Goal: Obtain resource: Obtain resource

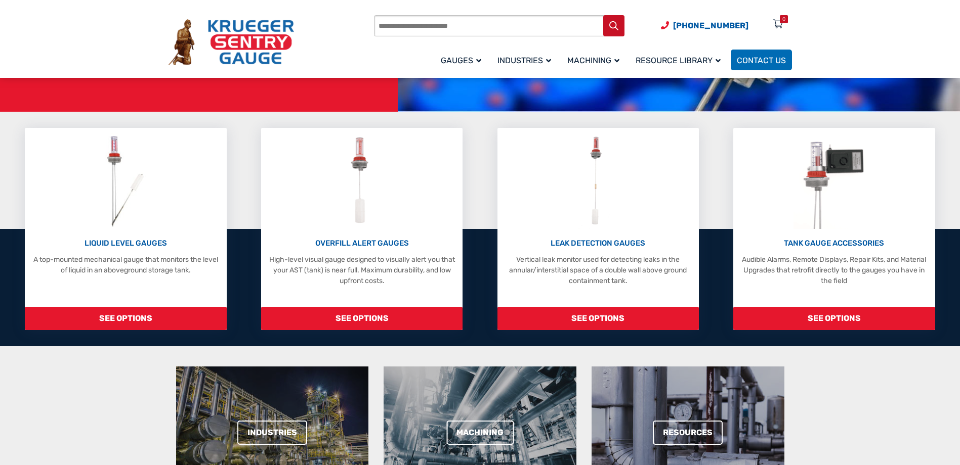
scroll to position [202, 0]
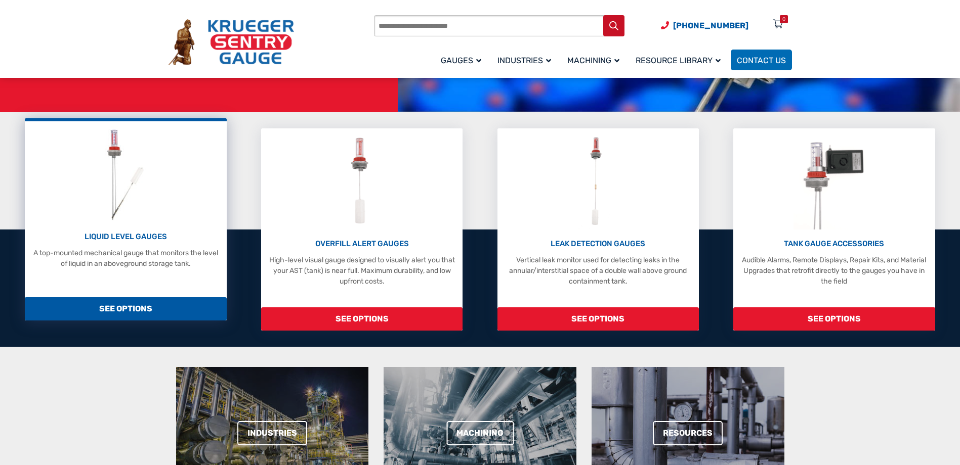
click at [149, 220] on img at bounding box center [126, 174] width 54 height 96
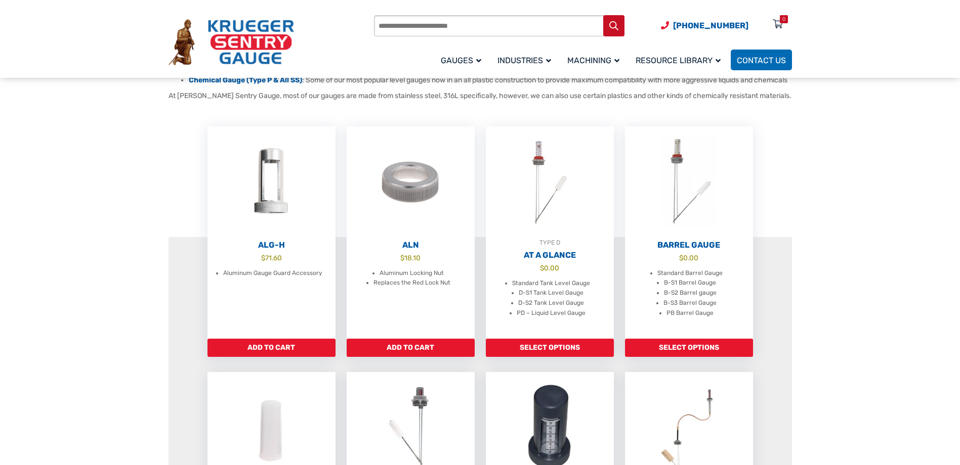
scroll to position [253, 0]
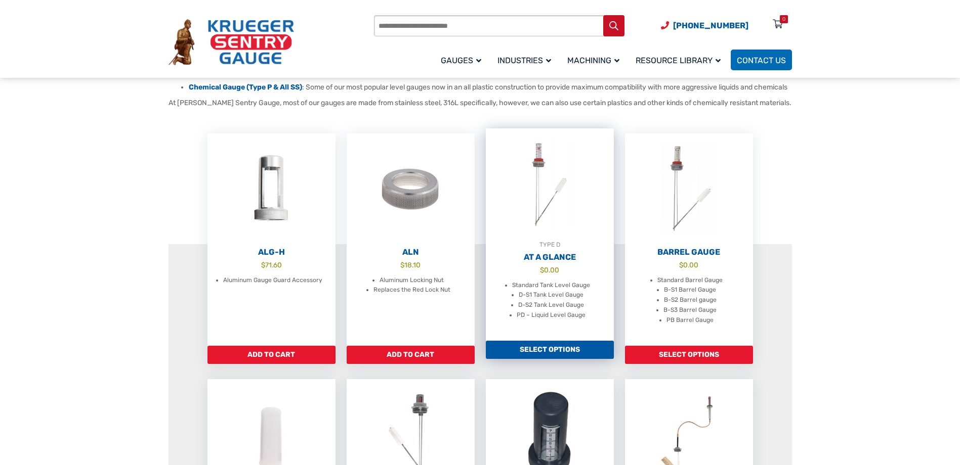
click at [557, 291] on li "Standard Tank Level Gauge" at bounding box center [551, 286] width 78 height 10
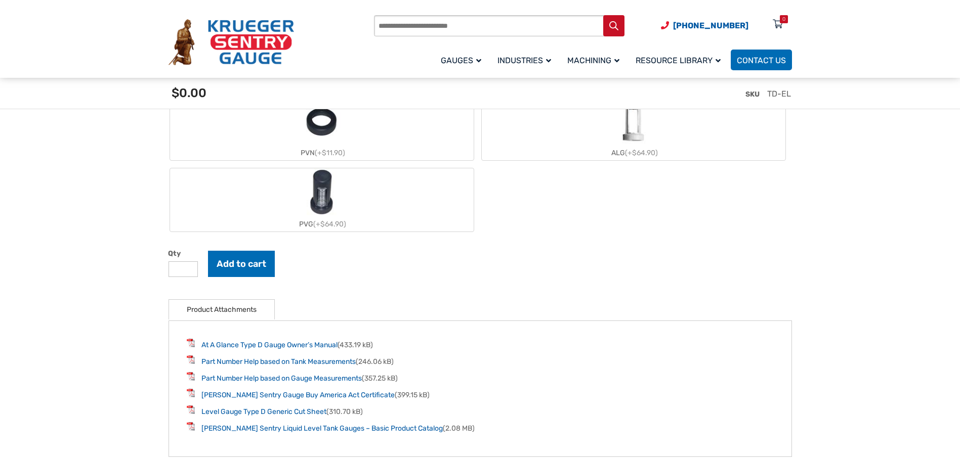
scroll to position [1214, 0]
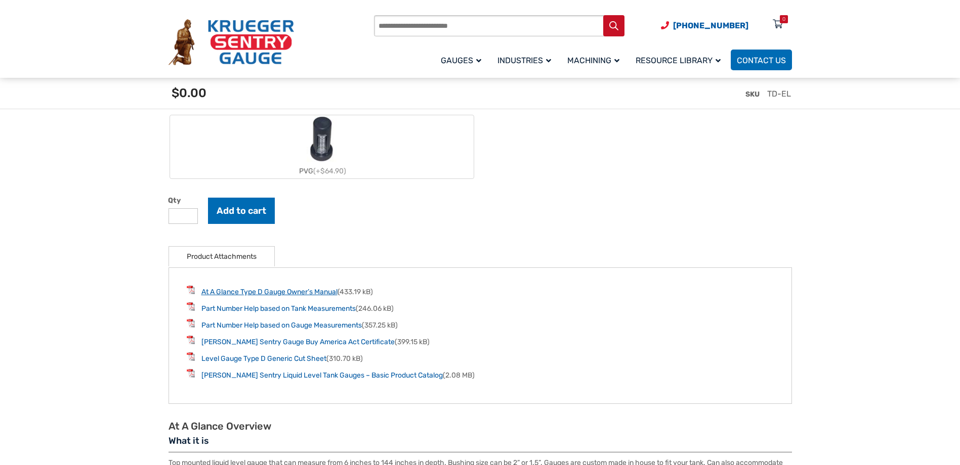
click at [265, 296] on link "At A Glance Type D Gauge Owner’s Manual" at bounding box center [269, 292] width 136 height 9
